Goal: Task Accomplishment & Management: Manage account settings

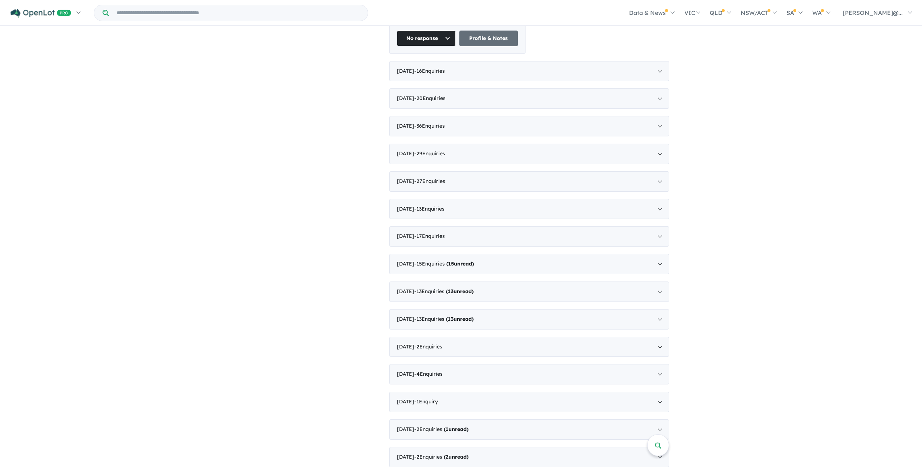
scroll to position [1045, 0]
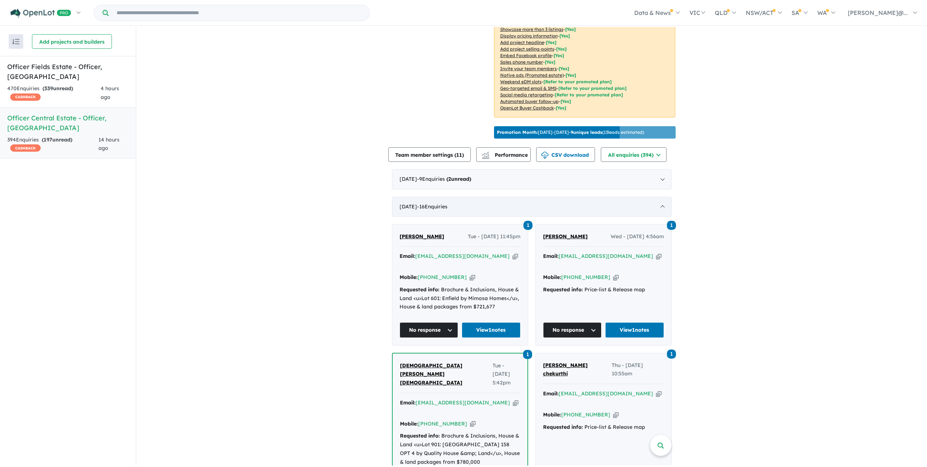
scroll to position [182, 0]
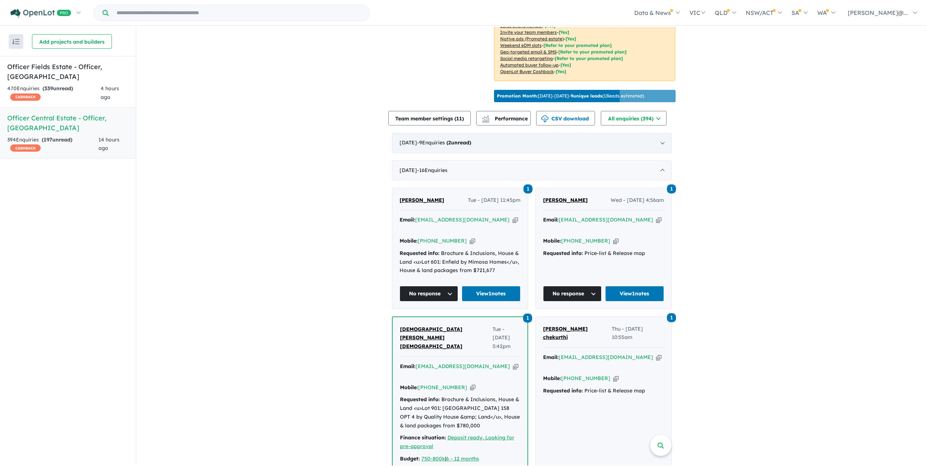
click at [513, 153] on div "[DATE] - 9 Enquir ies ( 2 unread)" at bounding box center [532, 143] width 280 height 20
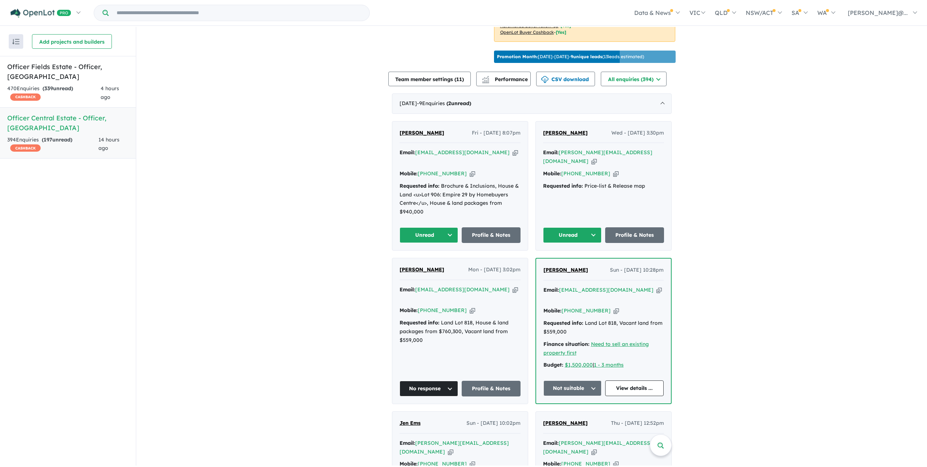
scroll to position [218, 0]
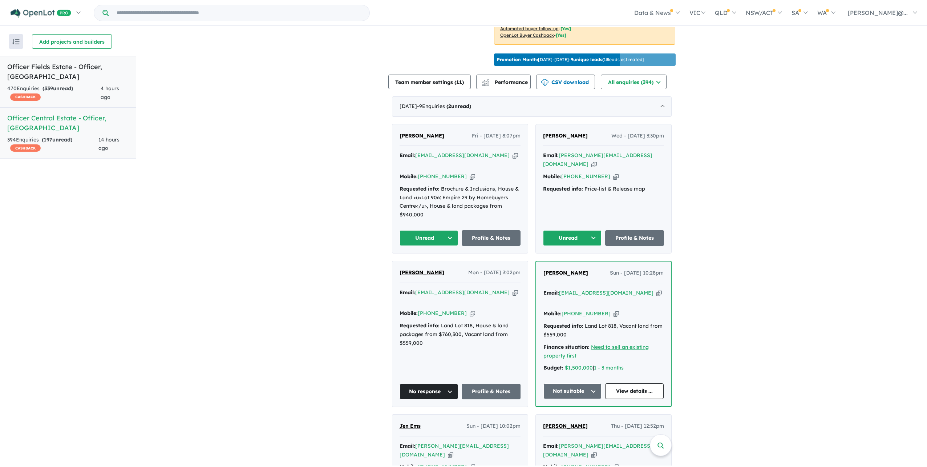
click at [105, 90] on span "4 hours ago" at bounding box center [110, 92] width 19 height 15
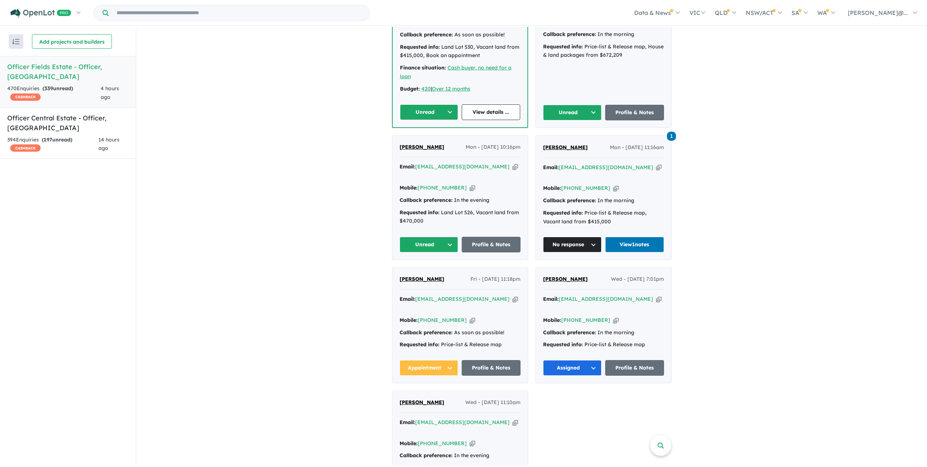
scroll to position [356, 0]
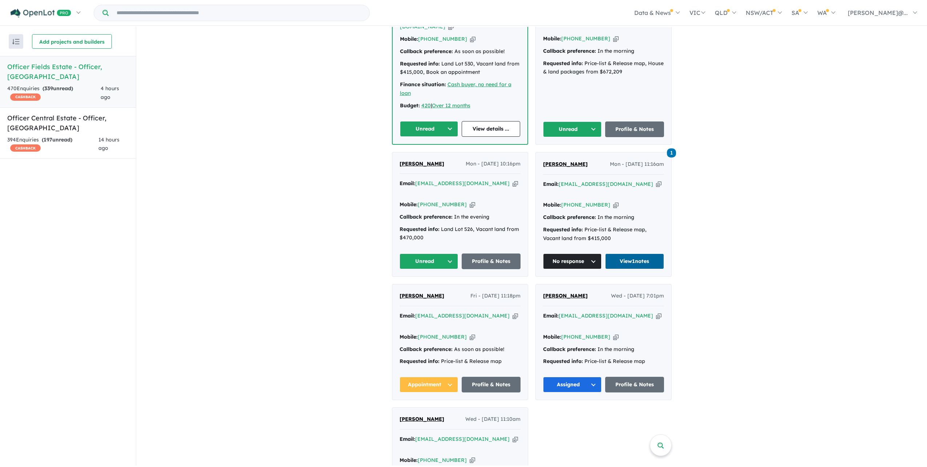
click at [624, 269] on link "View 1 notes" at bounding box center [634, 261] width 59 height 16
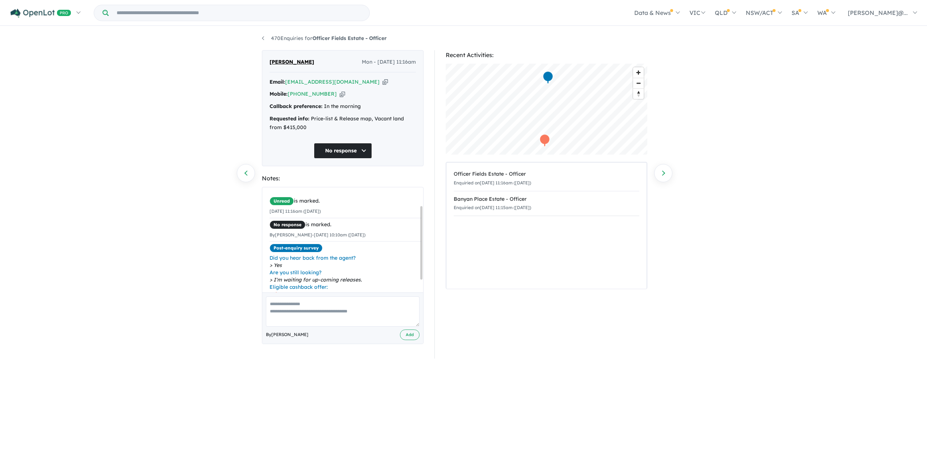
scroll to position [44, 0]
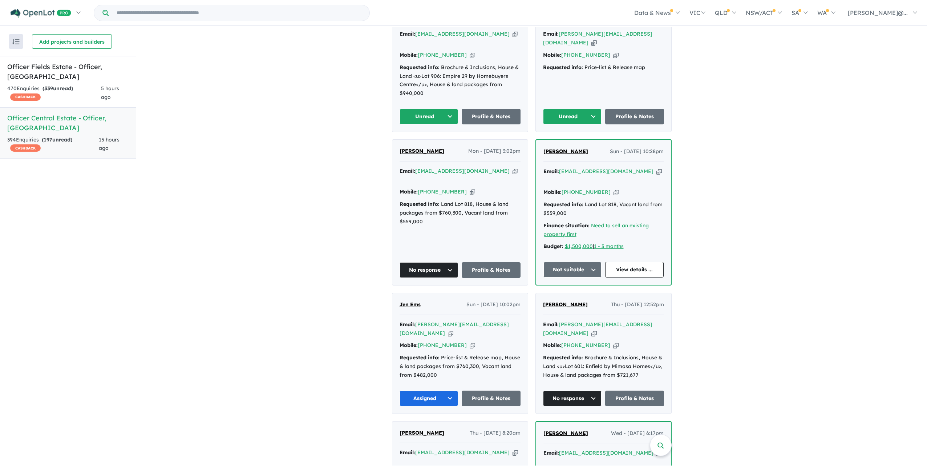
scroll to position [291, 0]
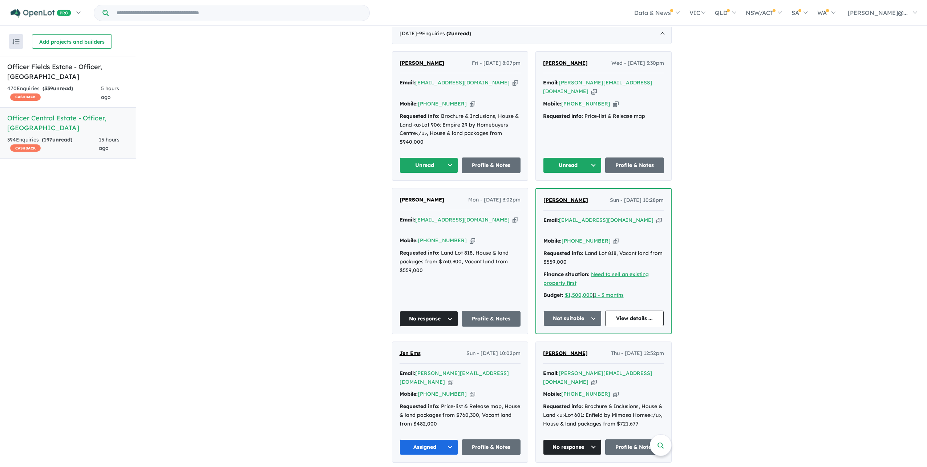
click at [613, 108] on icon "button" at bounding box center [615, 104] width 5 height 8
click at [588, 173] on button "Unread" at bounding box center [572, 165] width 59 height 16
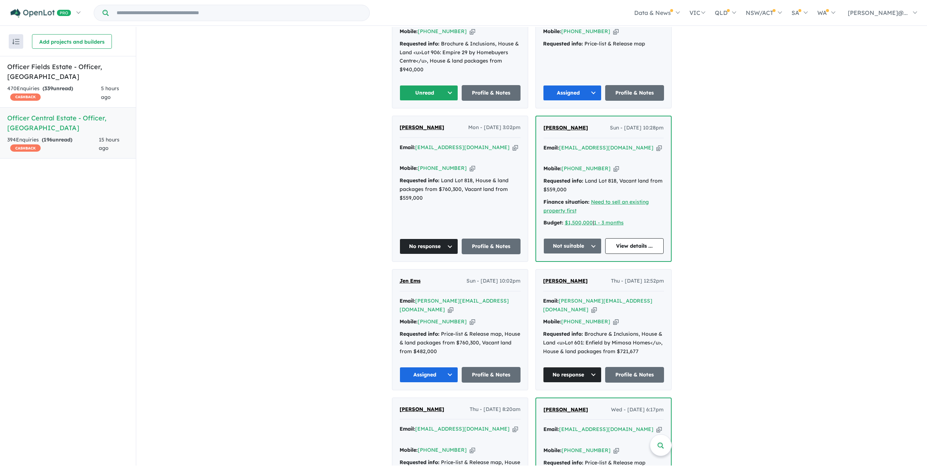
scroll to position [363, 0]
click at [472, 35] on icon "button" at bounding box center [472, 31] width 5 height 8
click at [585, 100] on button "Assigned" at bounding box center [572, 93] width 59 height 16
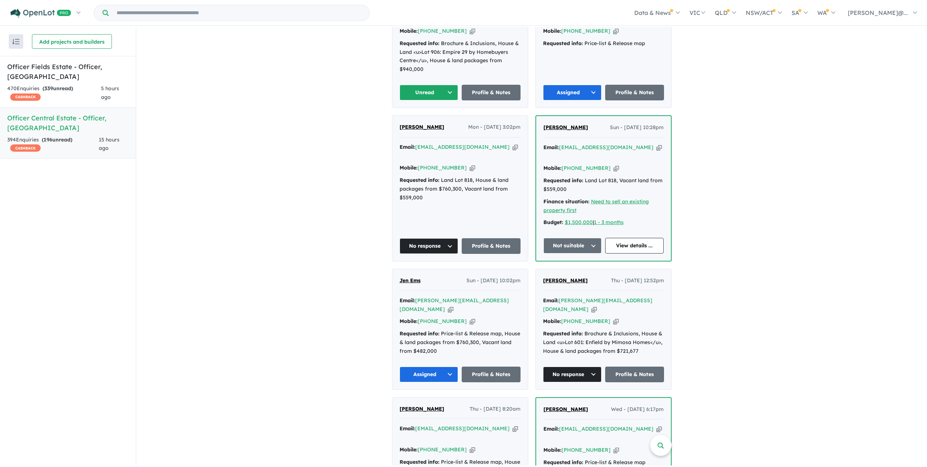
click at [475, 35] on icon "button" at bounding box center [472, 31] width 5 height 8
click at [593, 100] on button "Assigned" at bounding box center [572, 93] width 59 height 16
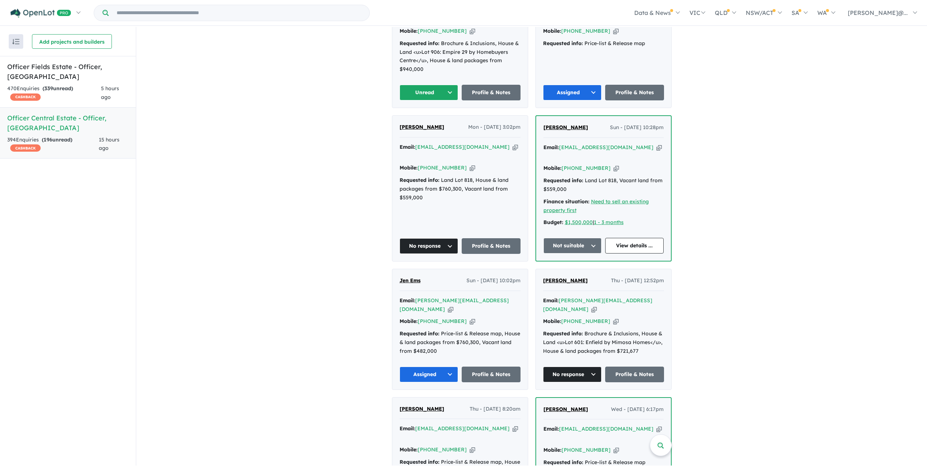
click at [424, 100] on button "Unread" at bounding box center [429, 93] width 59 height 16
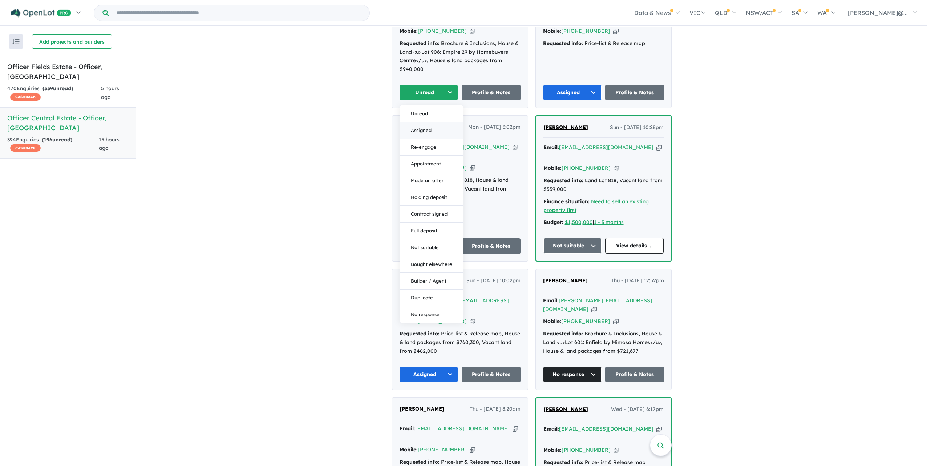
click at [433, 139] on button "Assigned" at bounding box center [431, 130] width 63 height 17
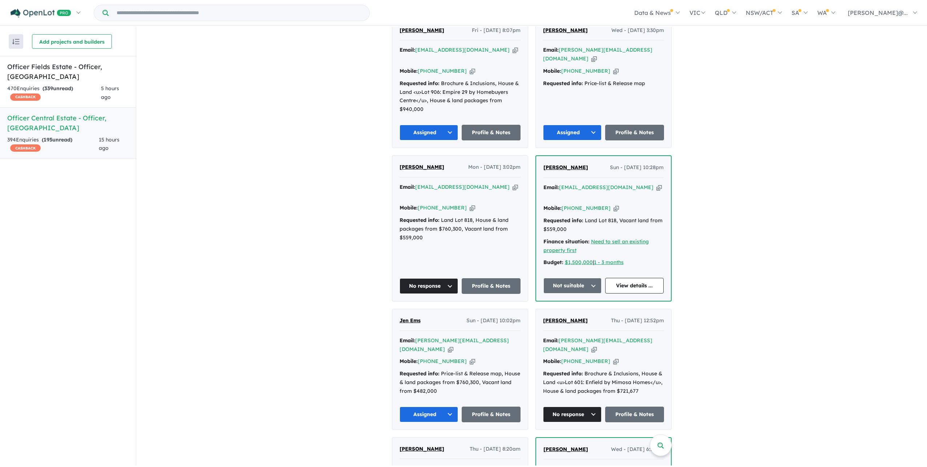
scroll to position [254, 0]
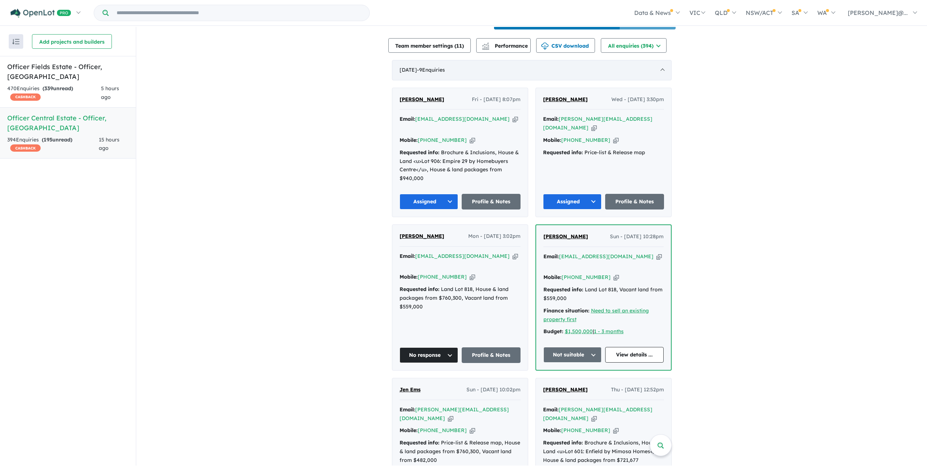
click at [605, 80] on div "October 2025 - 9 Enquir ies ( 0 unread)" at bounding box center [532, 70] width 280 height 20
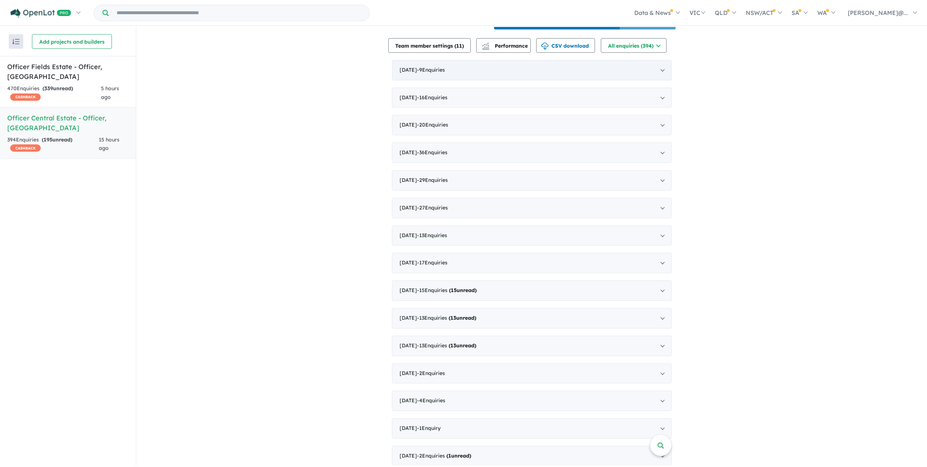
click at [640, 80] on div "October 2025 - 9 Enquir ies ( 0 unread)" at bounding box center [532, 70] width 280 height 20
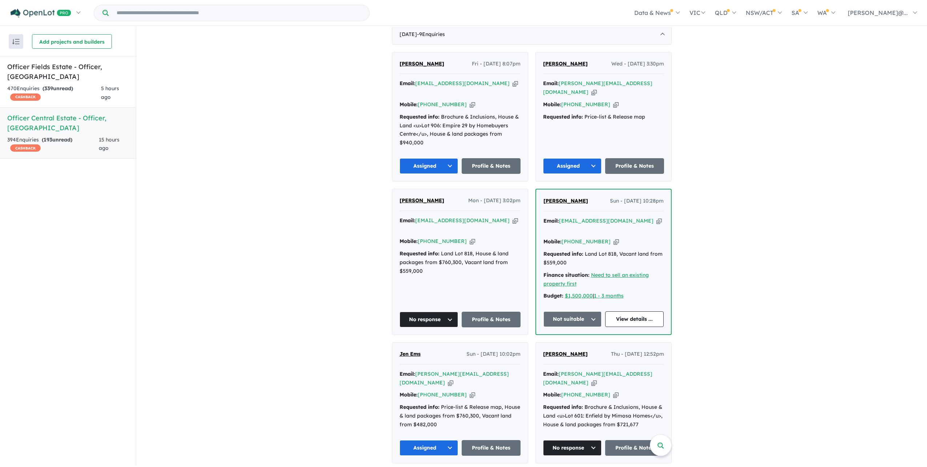
scroll to position [291, 0]
click at [444, 173] on button "Assigned" at bounding box center [429, 165] width 59 height 16
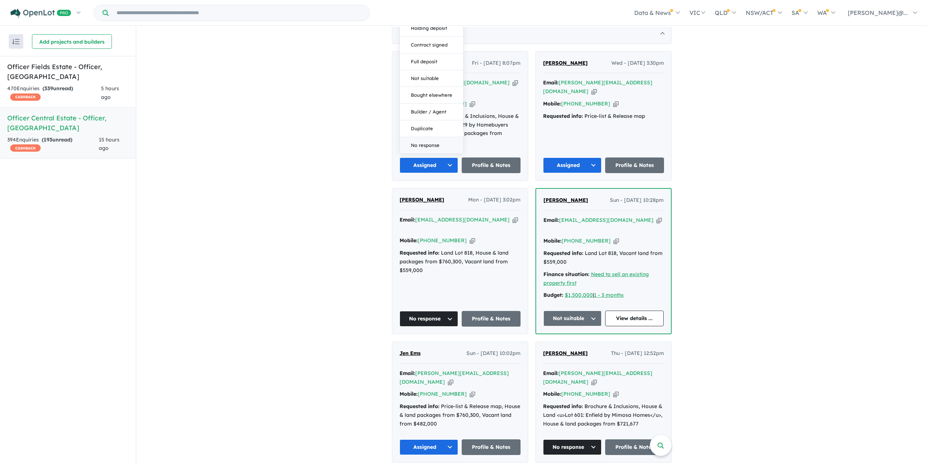
click at [445, 153] on button "No response" at bounding box center [431, 145] width 63 height 16
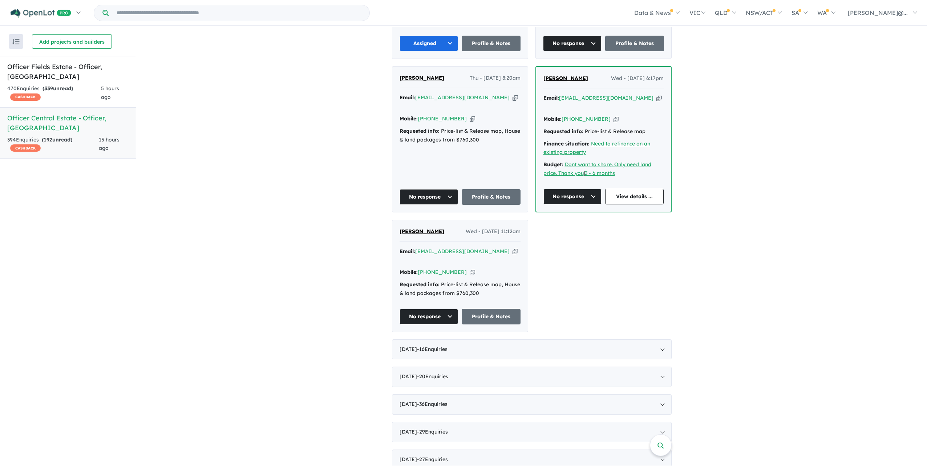
scroll to position [618, 0]
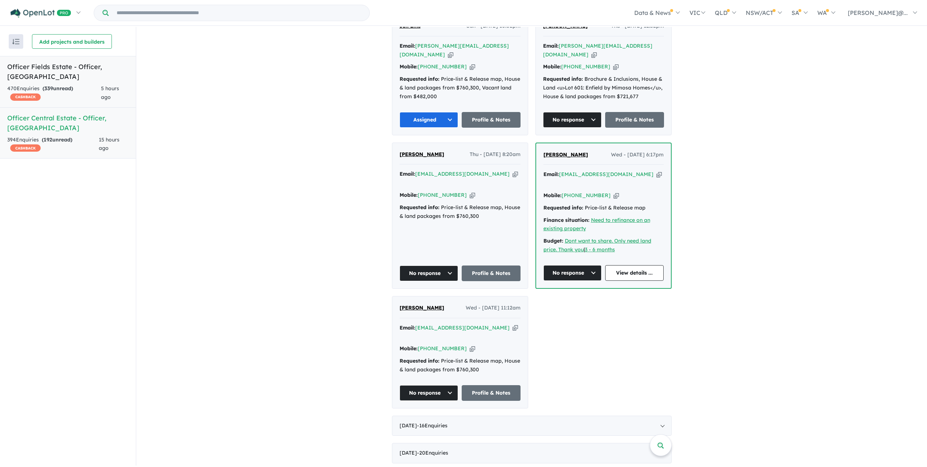
click at [97, 85] on div "470 Enquir ies ( 339 unread) CASHBACK" at bounding box center [54, 92] width 94 height 17
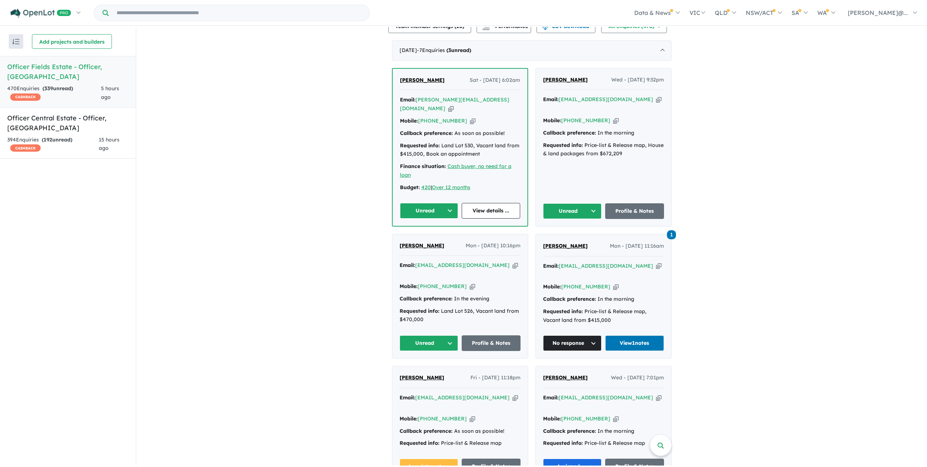
scroll to position [392, 0]
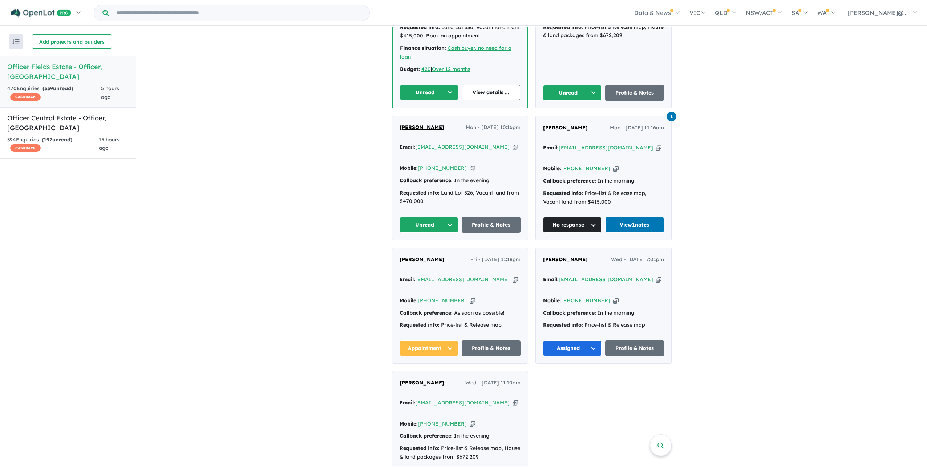
click at [435, 100] on button "Unread" at bounding box center [429, 93] width 59 height 16
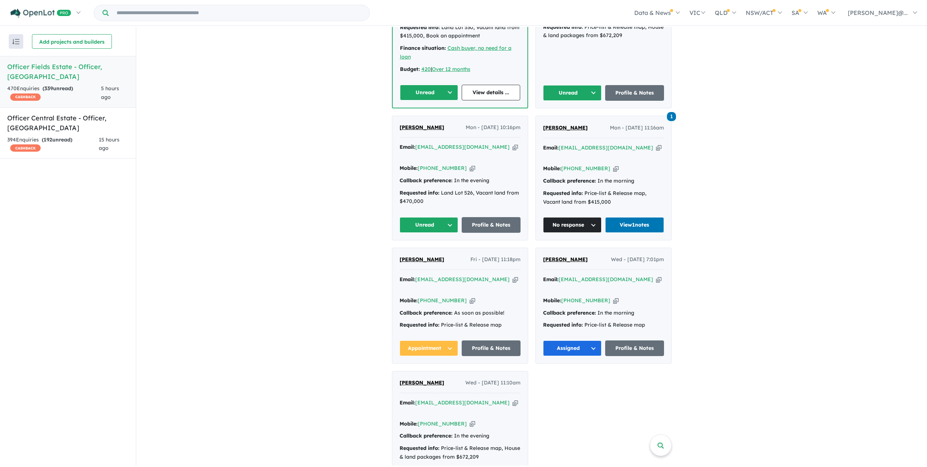
click at [448, 100] on button "Unread" at bounding box center [429, 93] width 59 height 16
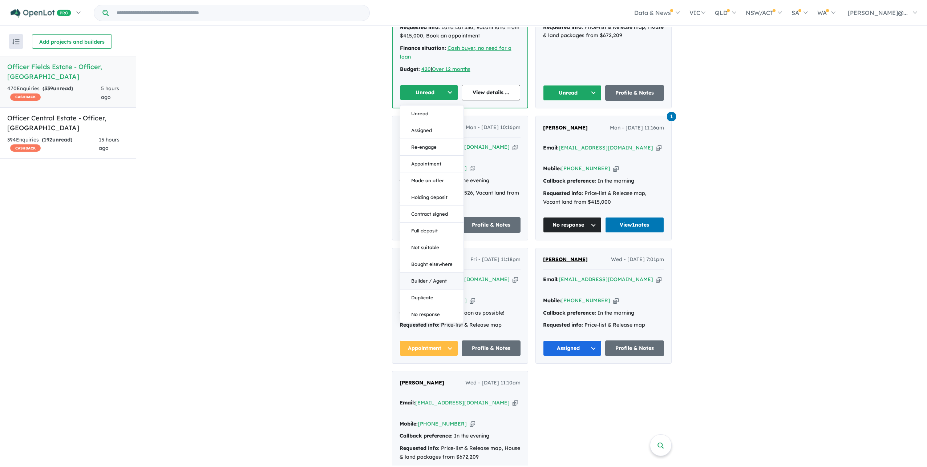
click at [444, 289] on button "Builder / Agent" at bounding box center [431, 281] width 63 height 17
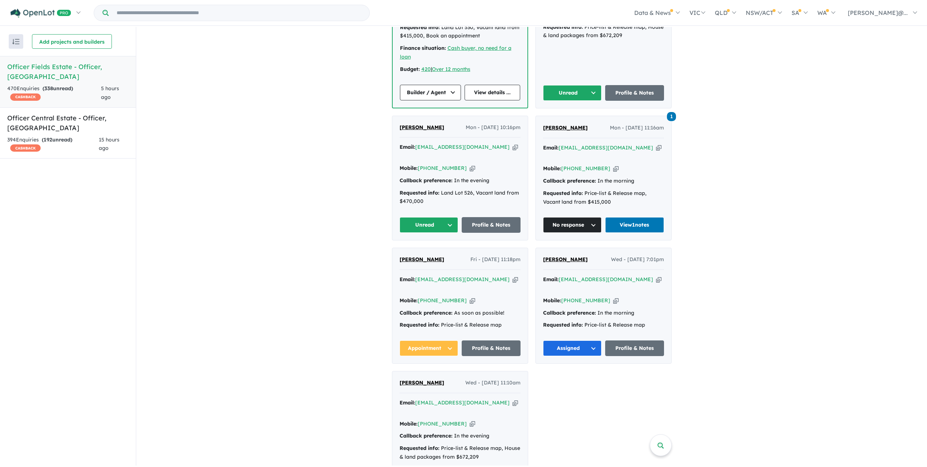
click at [472, 7] on icon "button" at bounding box center [472, 3] width 5 height 8
click at [614, 6] on icon "button" at bounding box center [615, 3] width 5 height 8
click at [558, 101] on button "Unread" at bounding box center [572, 93] width 59 height 16
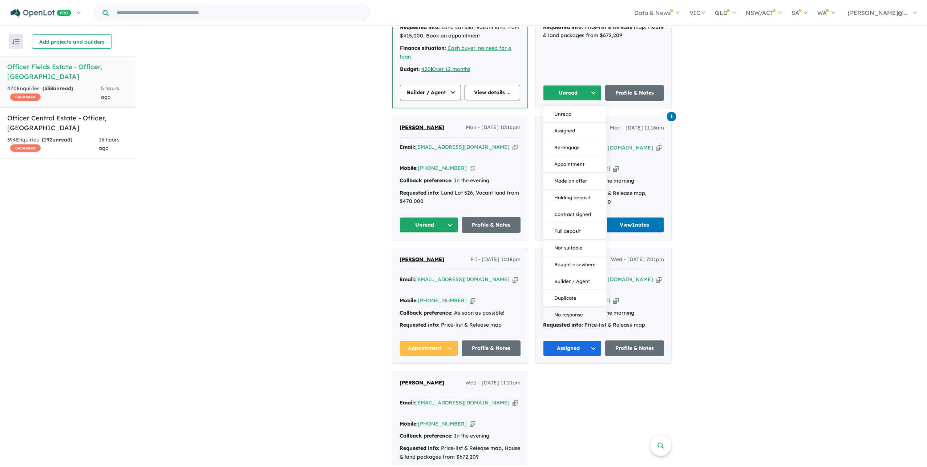
click at [582, 323] on button "No response" at bounding box center [575, 314] width 63 height 16
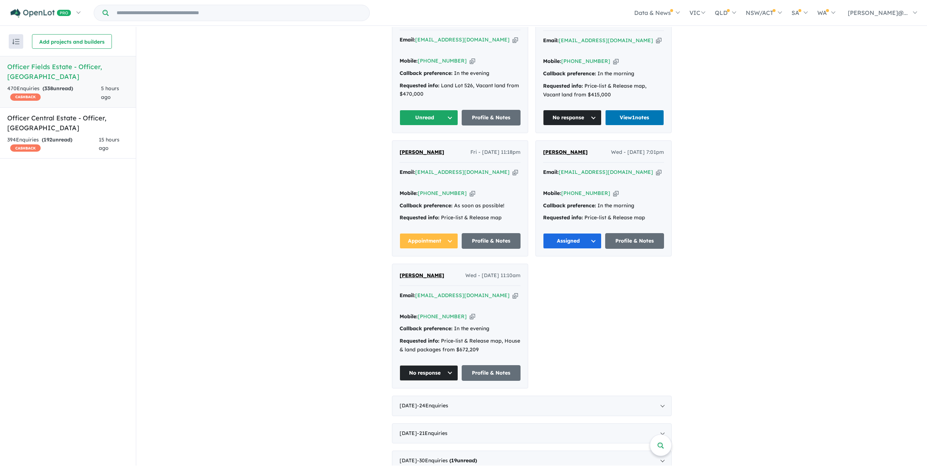
scroll to position [501, 0]
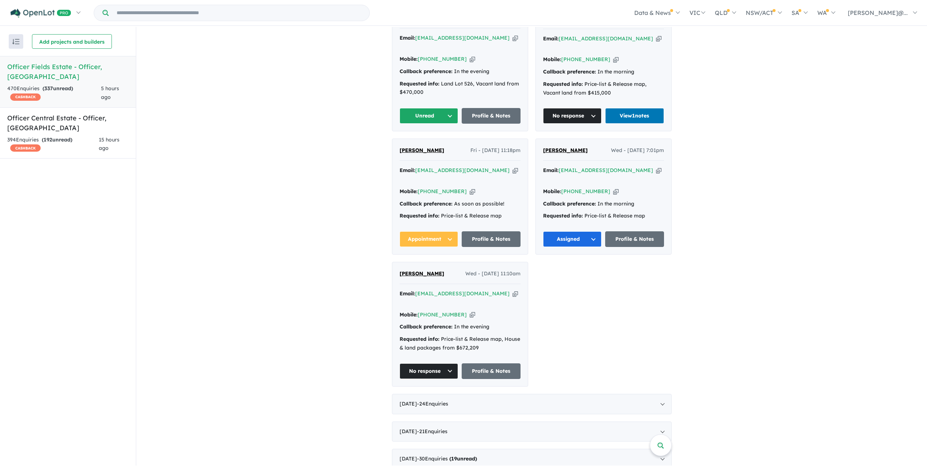
click at [472, 63] on icon "button" at bounding box center [472, 59] width 5 height 8
click at [448, 124] on button "Unread" at bounding box center [429, 116] width 59 height 16
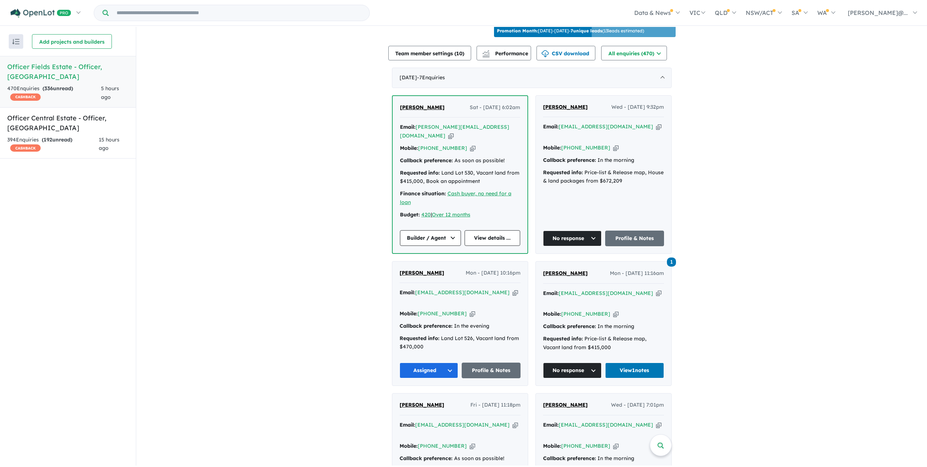
scroll to position [174, 0]
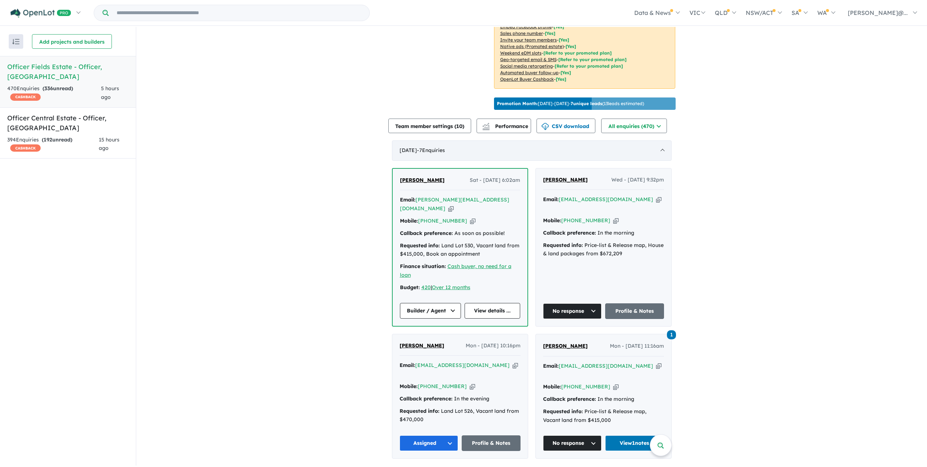
click at [600, 161] on div "October 2025 - 7 Enquir ies ( 0 unread)" at bounding box center [532, 150] width 280 height 20
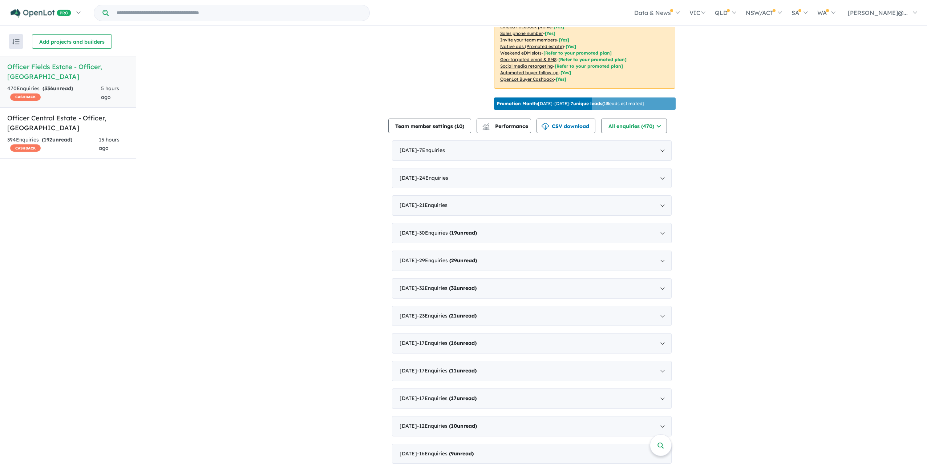
click at [592, 161] on div "October 2025 - 7 Enquir ies ( 0 unread)" at bounding box center [532, 150] width 280 height 20
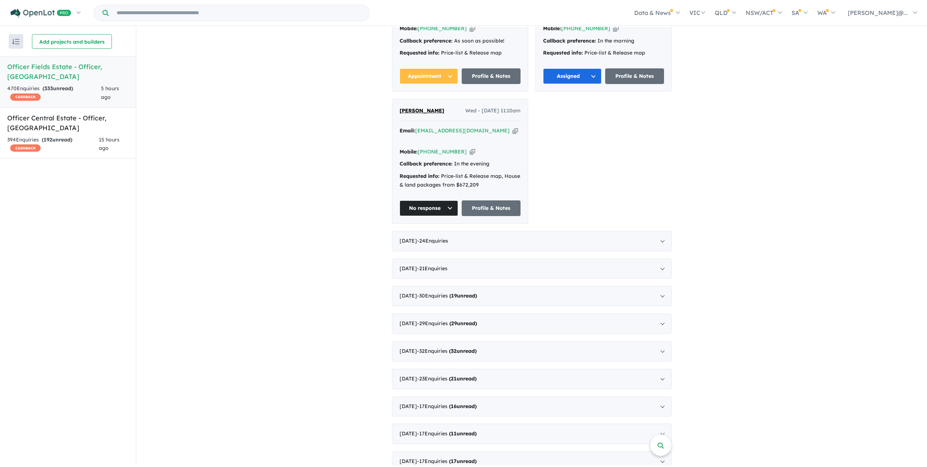
scroll to position [610, 0]
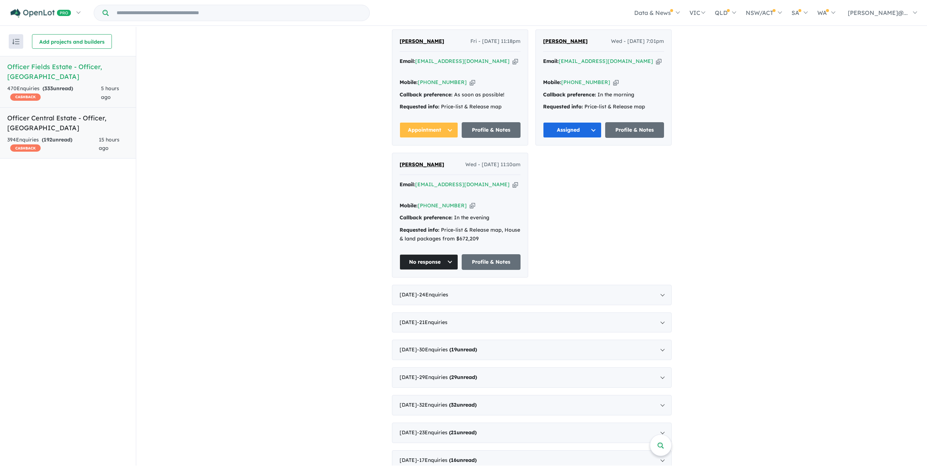
click at [89, 146] on link "Officer Central Estate - Officer , VIC 394 Enquir ies ( 192 unread) CASHBACK 15…" at bounding box center [68, 133] width 136 height 52
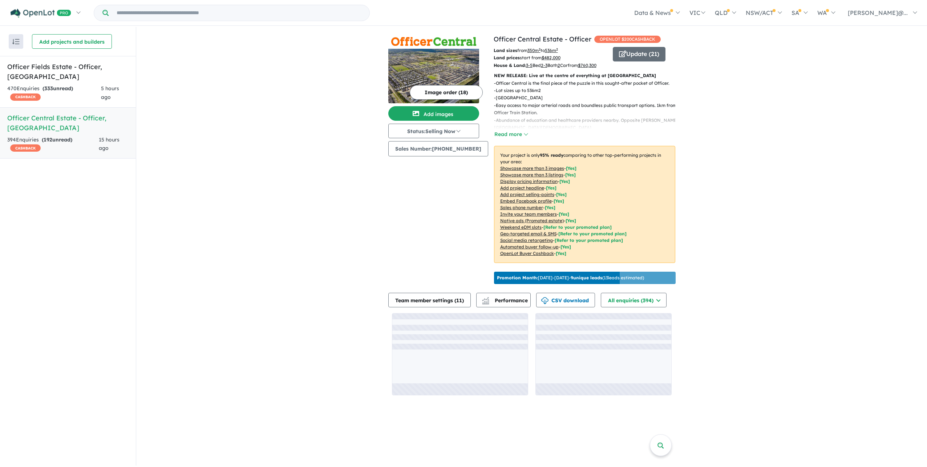
scroll to position [29, 0]
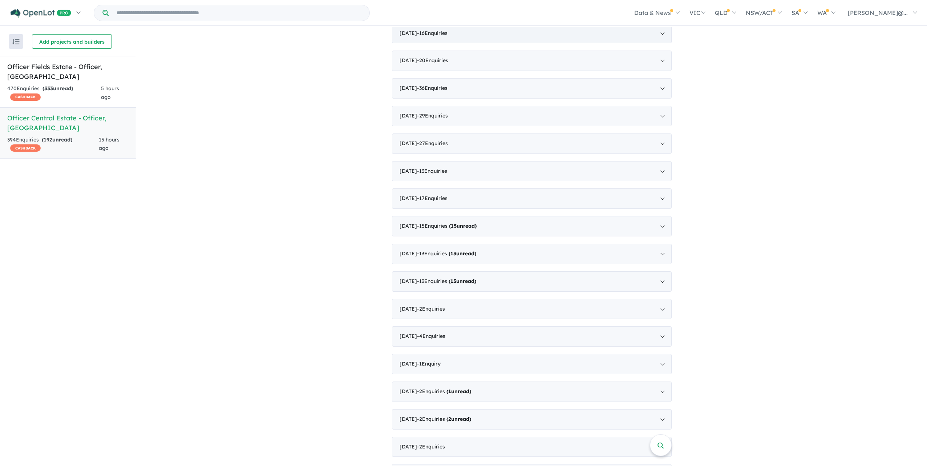
click at [566, 44] on div "[DATE] - 16 Enquir ies ( 0 unread)" at bounding box center [532, 33] width 280 height 20
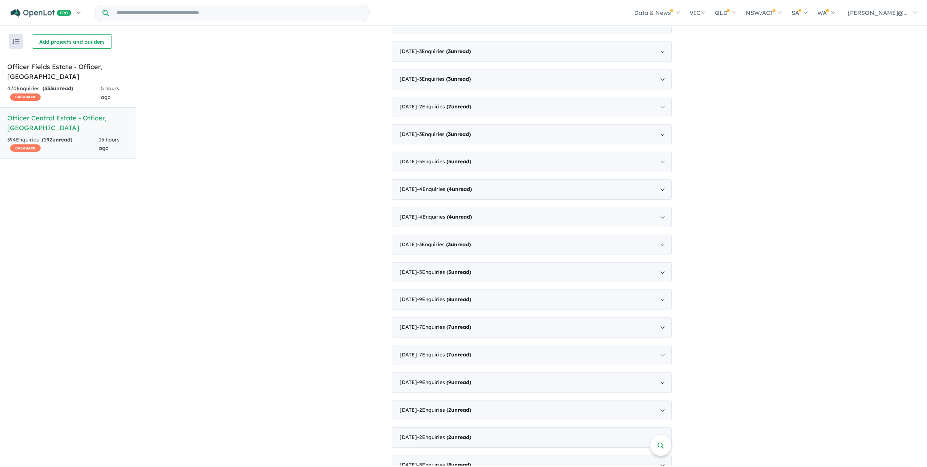
scroll to position [2282, 0]
